Goal: Task Accomplishment & Management: Use online tool/utility

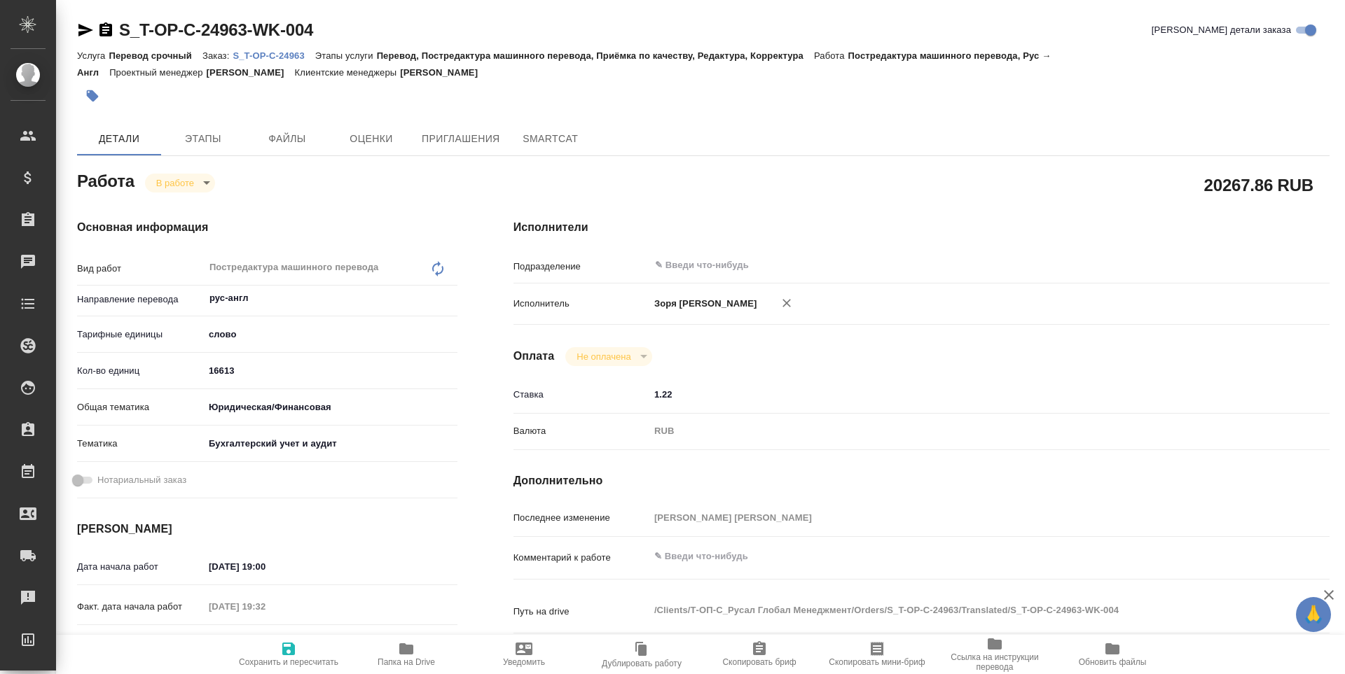
type textarea "x"
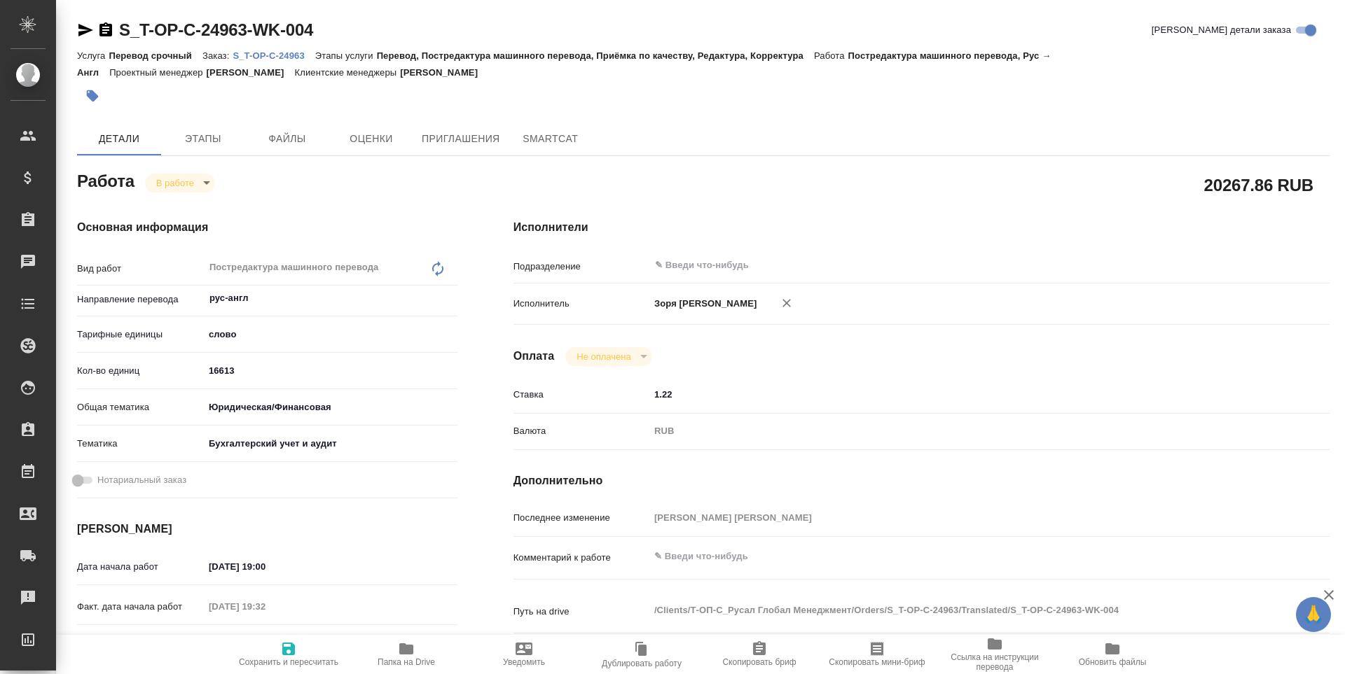
type textarea "x"
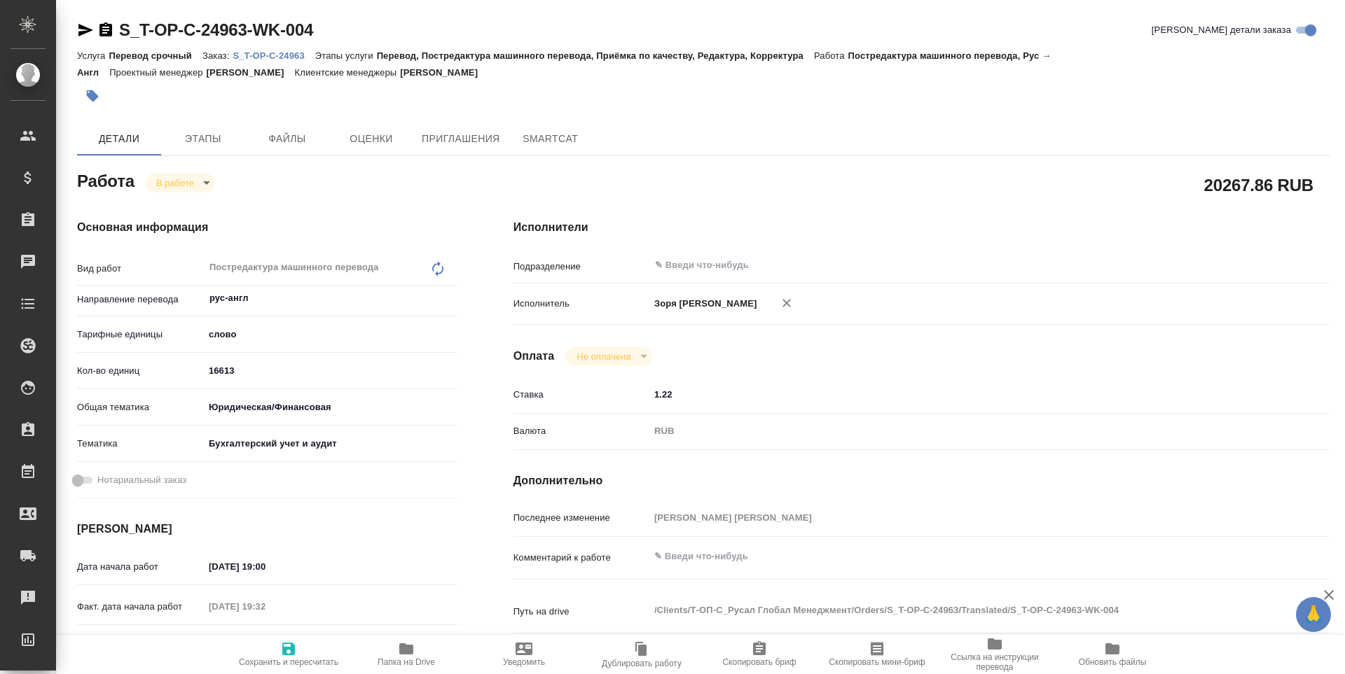
type textarea "x"
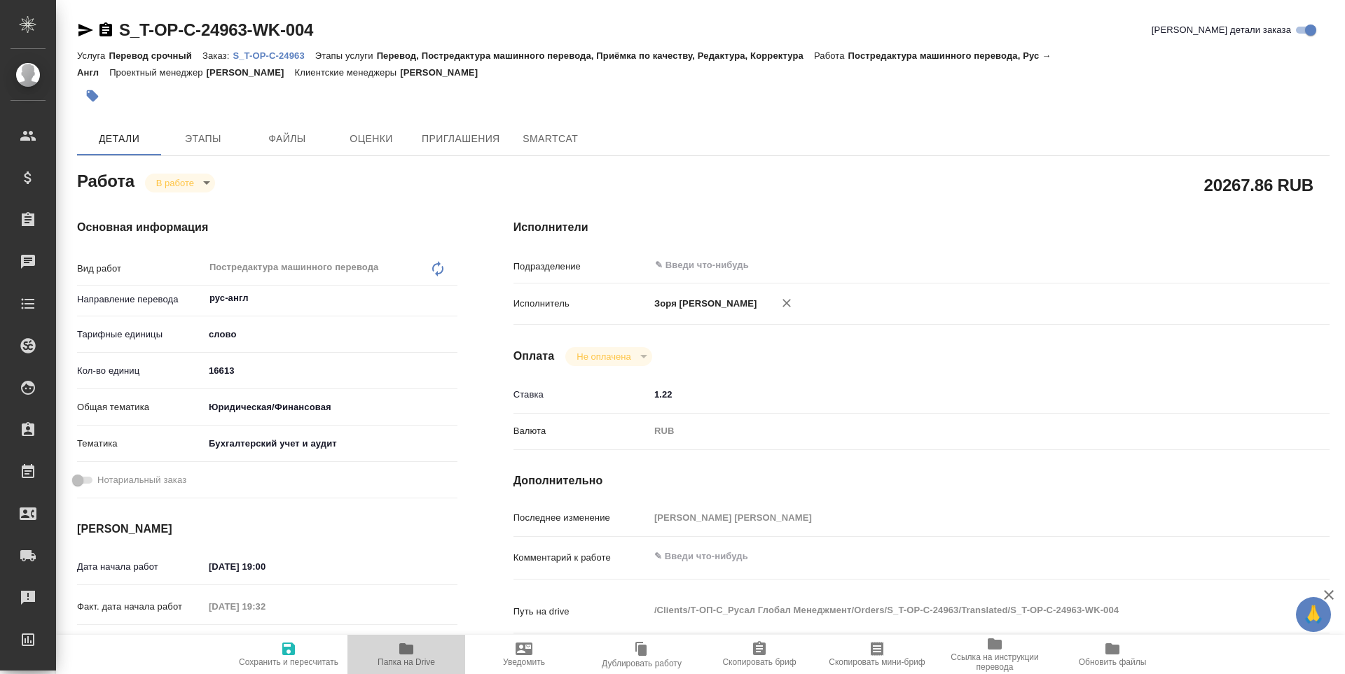
click at [414, 654] on icon "button" at bounding box center [406, 649] width 17 height 17
type textarea "x"
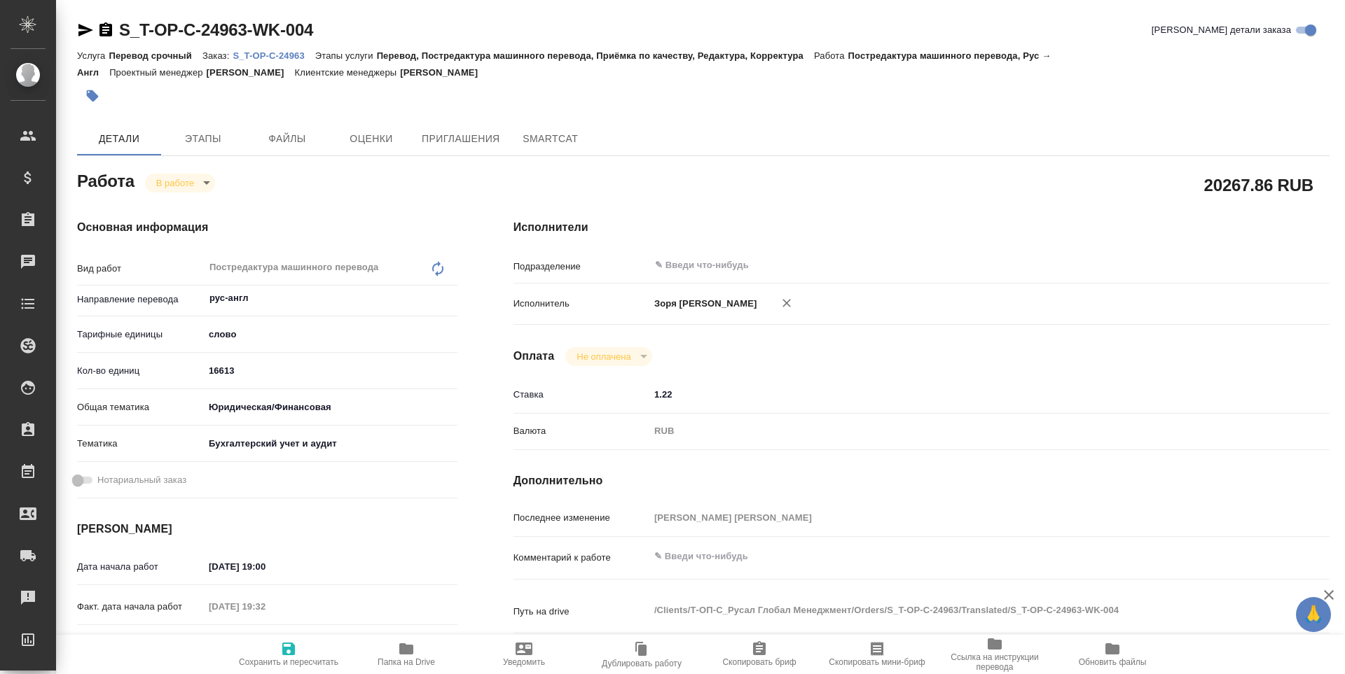
type textarea "x"
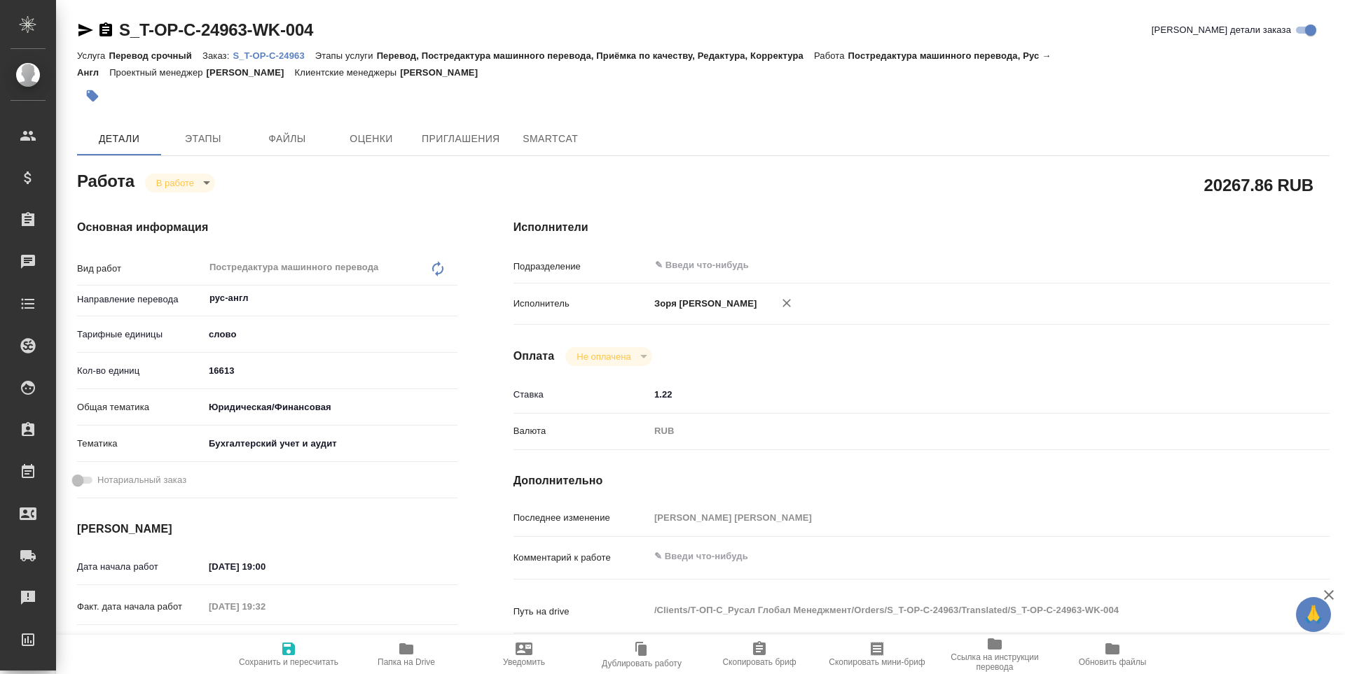
type textarea "x"
